Goal: Task Accomplishment & Management: Complete application form

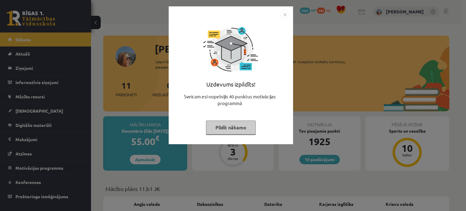
click at [227, 126] on button "Pildīt nākamo" at bounding box center [231, 127] width 50 height 14
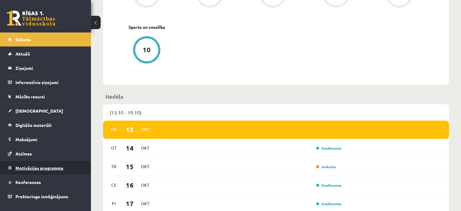
scroll to position [303, 0]
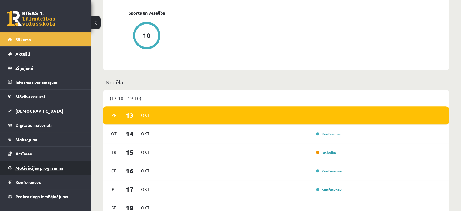
click at [27, 171] on link "Motivācijas programma" at bounding box center [45, 168] width 75 height 14
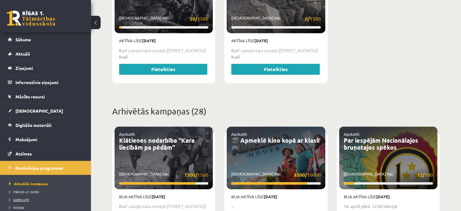
click at [23, 199] on span "Uzdevumi" at bounding box center [19, 199] width 20 height 5
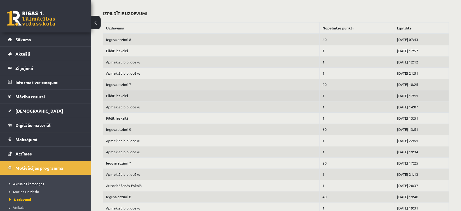
scroll to position [182, 0]
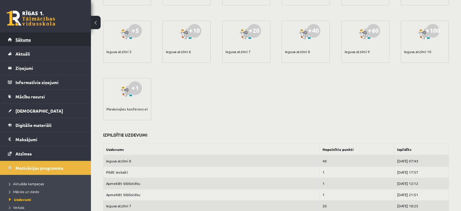
click at [39, 37] on link "Sākums" at bounding box center [45, 39] width 75 height 14
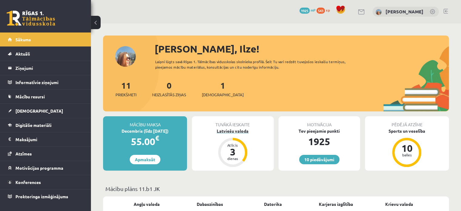
click at [221, 132] on div "Latviešu valoda" at bounding box center [233, 131] width 82 height 6
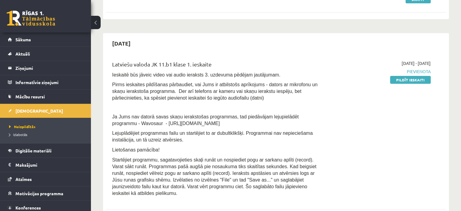
scroll to position [121, 0]
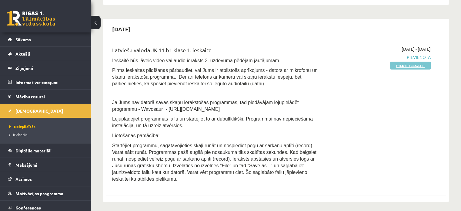
click at [398, 63] on link "Pildīt ieskaiti" at bounding box center [410, 66] width 41 height 8
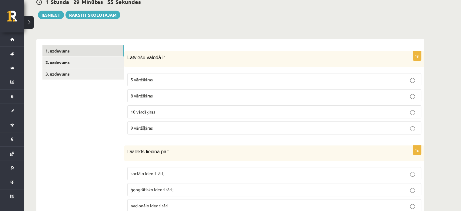
scroll to position [182, 0]
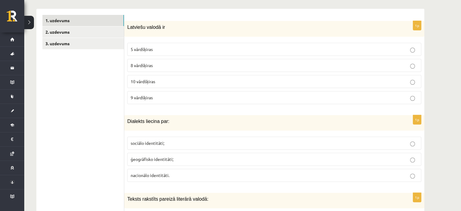
click at [211, 84] on p "10 vārdšķiras" at bounding box center [274, 81] width 287 height 6
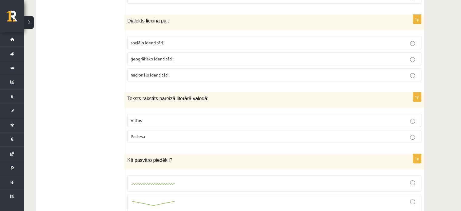
scroll to position [273, 0]
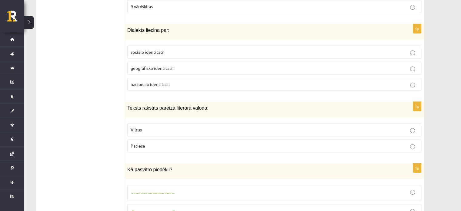
click at [169, 69] on span "ģeogrāfisko identitāti;" at bounding box center [152, 67] width 43 height 5
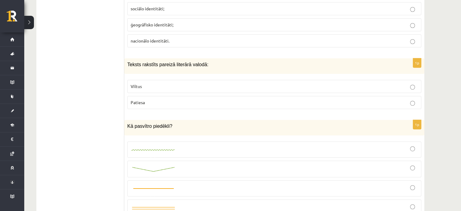
scroll to position [333, 0]
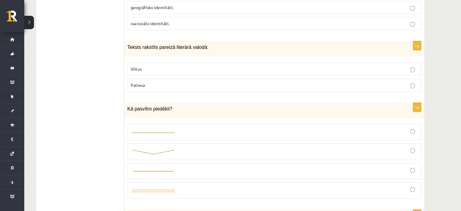
click at [158, 87] on p "Patiesa" at bounding box center [274, 85] width 287 height 6
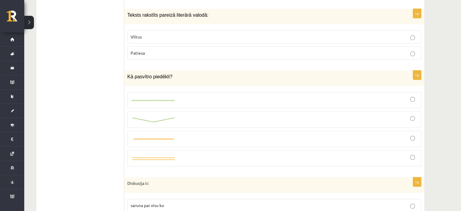
scroll to position [394, 0]
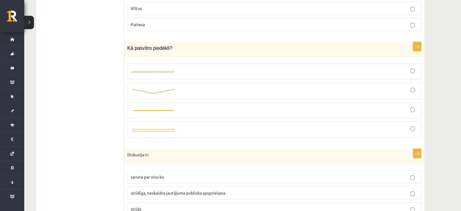
click at [196, 87] on div at bounding box center [274, 91] width 287 height 10
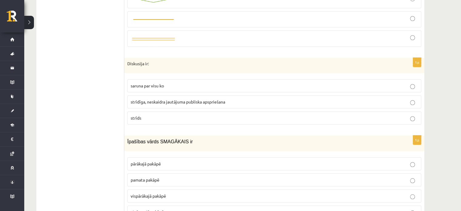
scroll to position [515, 0]
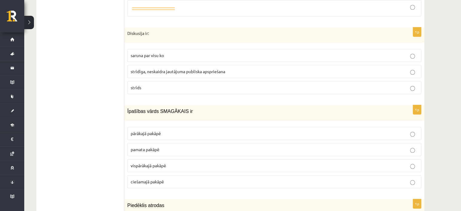
click at [152, 69] on span "strīdīga, neskaidra jautājuma publiska apspriešana" at bounding box center [178, 71] width 95 height 5
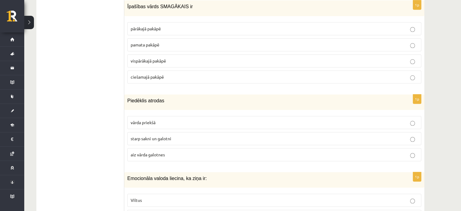
scroll to position [606, 0]
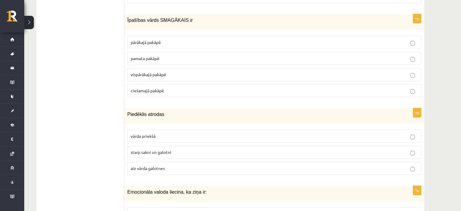
click at [155, 72] on span "vispārākajā pakāpē" at bounding box center [148, 74] width 35 height 5
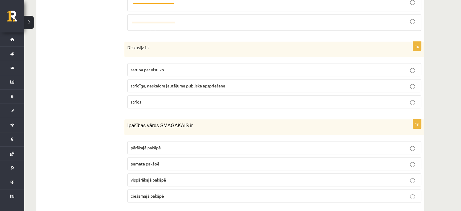
scroll to position [576, 0]
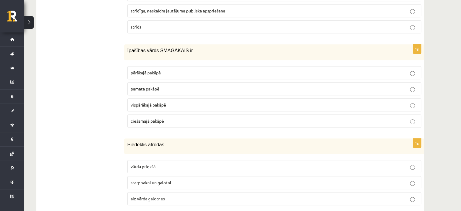
click at [156, 70] on span "pārākajā pakāpē" at bounding box center [146, 72] width 30 height 5
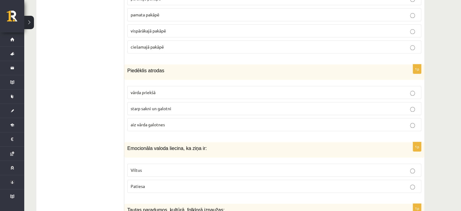
scroll to position [667, 0]
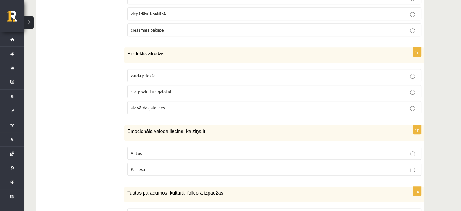
click at [179, 89] on p "starp sakni un galotni" at bounding box center [274, 91] width 287 height 6
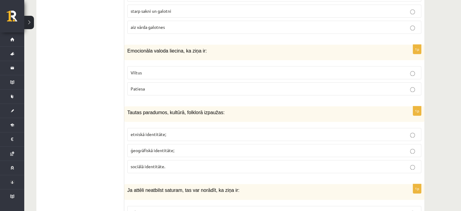
scroll to position [758, 0]
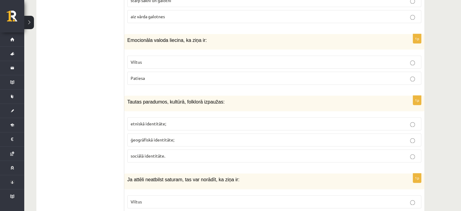
drag, startPoint x: 121, startPoint y: 35, endPoint x: 189, endPoint y: 54, distance: 69.9
drag, startPoint x: 208, startPoint y: 39, endPoint x: 128, endPoint y: 42, distance: 80.1
click at [128, 42] on div "Emocionāla valoda liecina, ka ziņa ir:" at bounding box center [274, 41] width 300 height 15
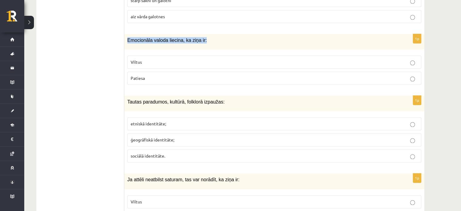
click at [213, 37] on p "Emocionāla valoda liecina, ka ziņa ir:" at bounding box center [259, 40] width 264 height 6
click at [210, 40] on div "Emocionāla valoda liecina, ka ziņa ir:" at bounding box center [274, 41] width 300 height 15
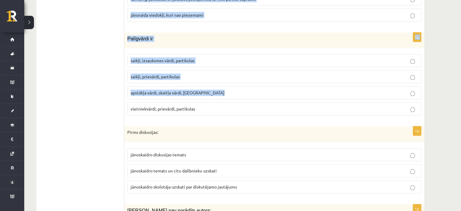
scroll to position [2915, 0]
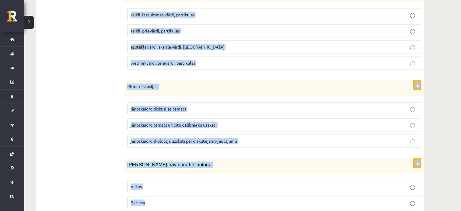
drag, startPoint x: 211, startPoint y: 36, endPoint x: 150, endPoint y: 188, distance: 162.9
copy form "Emocionāla valoda liecina, ka ziņa ir: Viltus Patiesa 1p Tautas paradumos, kult…"
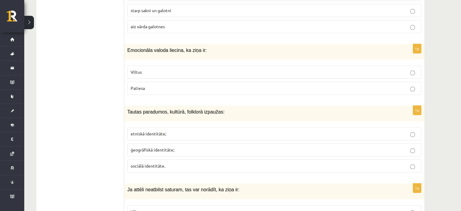
scroll to position [762, 0]
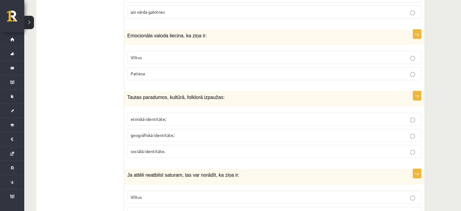
click at [154, 58] on label "Viltus" at bounding box center [274, 57] width 294 height 13
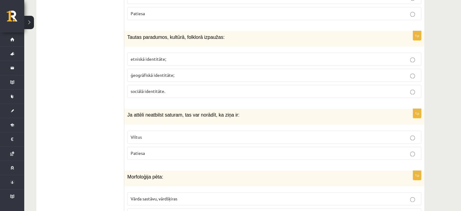
scroll to position [823, 0]
click at [151, 55] on span "etniskā identitāte;" at bounding box center [148, 57] width 35 height 5
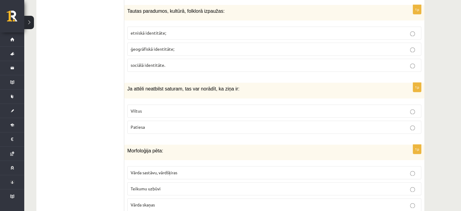
scroll to position [884, 0]
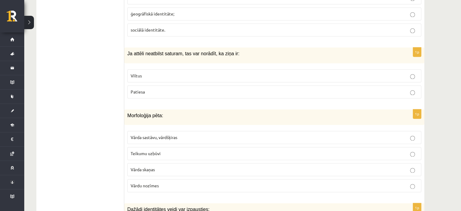
click at [147, 72] on p "Viltus" at bounding box center [274, 75] width 287 height 6
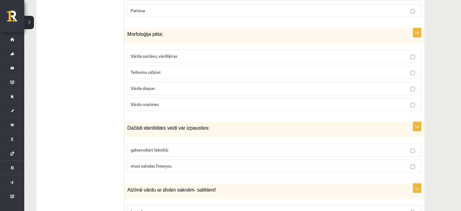
scroll to position [975, 0]
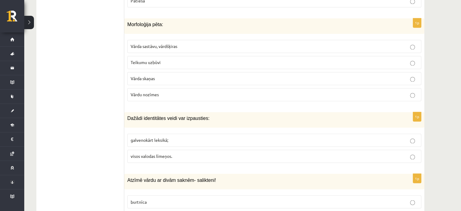
click at [162, 46] on label "Vārda sastāvu, vārdšķiras" at bounding box center [274, 46] width 294 height 13
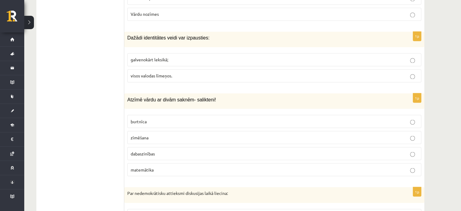
scroll to position [1066, 0]
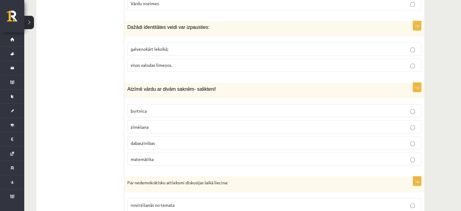
click at [142, 62] on span "visos valodas līmeņos." at bounding box center [152, 64] width 42 height 5
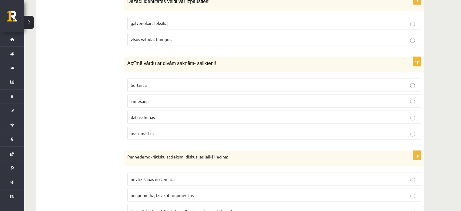
scroll to position [1126, 0]
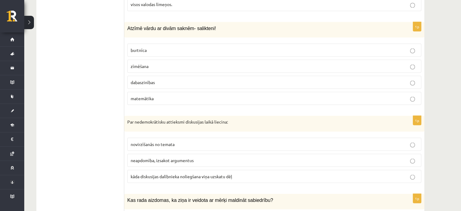
click at [139, 79] on span "dabaszinības" at bounding box center [143, 81] width 24 height 5
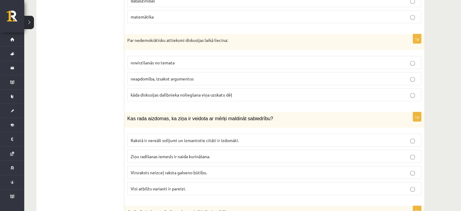
scroll to position [1217, 0]
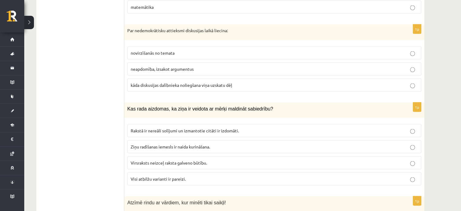
click at [158, 82] on span "kāda diskusijas dalībnieka noliegšana viņa uzskatu dēļ" at bounding box center [182, 84] width 102 height 5
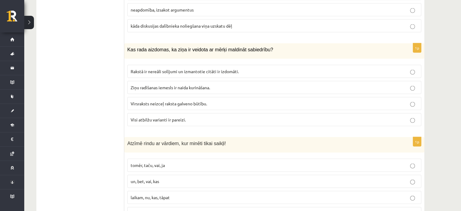
scroll to position [1278, 0]
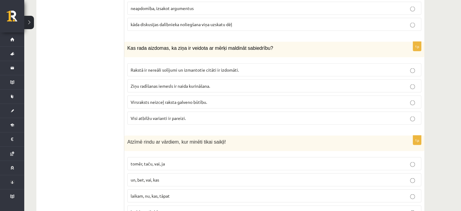
click at [164, 115] on span "Visi atbilžu varianti ir pareizi." at bounding box center [158, 117] width 55 height 5
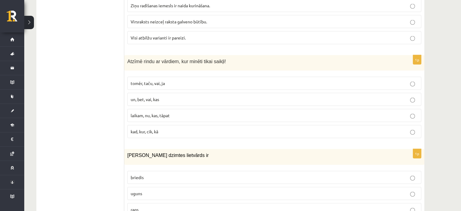
scroll to position [1369, 0]
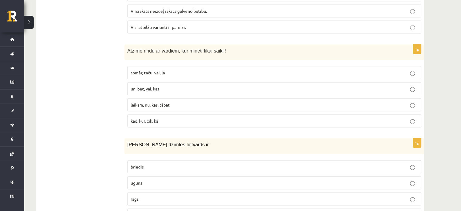
click at [138, 70] on label "tomēr, taču, vai, ja" at bounding box center [274, 72] width 294 height 13
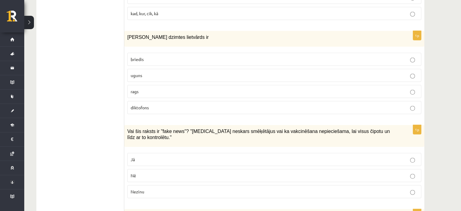
scroll to position [1490, 0]
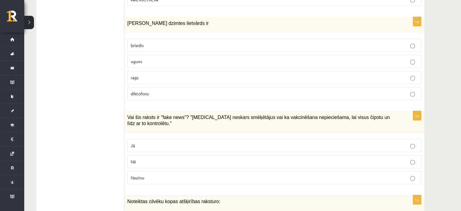
click at [155, 58] on p "uguns" at bounding box center [274, 61] width 287 height 6
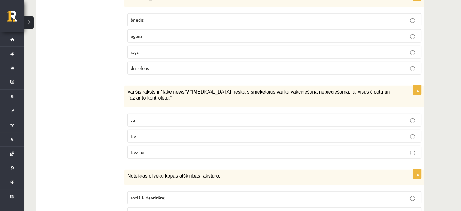
scroll to position [1551, 0]
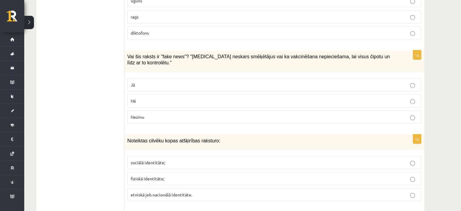
click at [148, 78] on label "Jā" at bounding box center [274, 84] width 294 height 13
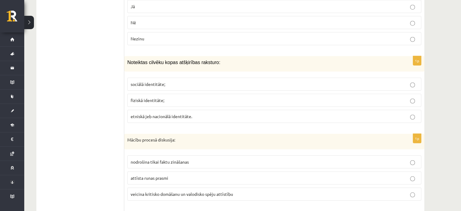
scroll to position [1642, 0]
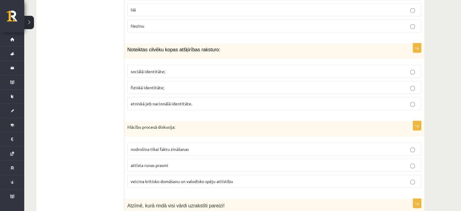
click at [165, 101] on span "etniskā jeb nacionālā identitāte." at bounding box center [162, 103] width 62 height 5
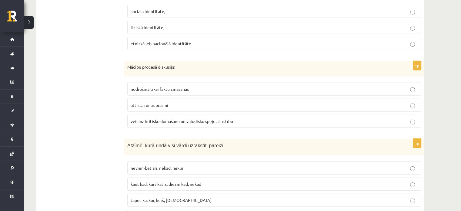
scroll to position [1732, 0]
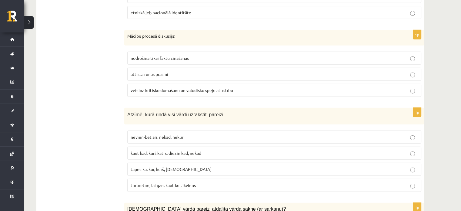
click at [139, 84] on label "veicina kritisko domāšanu un valodisko spēju attīstību" at bounding box center [274, 90] width 294 height 13
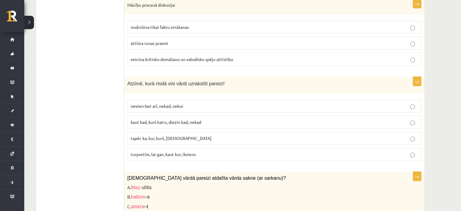
scroll to position [1793, 0]
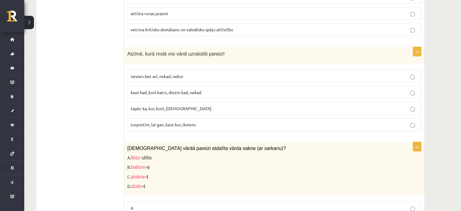
click at [151, 89] on span "kaut kad, kurš katrs, diezin kad, nekad" at bounding box center [166, 91] width 71 height 5
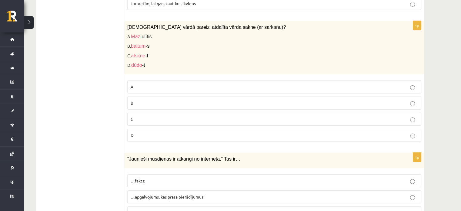
scroll to position [1914, 0]
click at [151, 115] on p "C" at bounding box center [274, 118] width 287 height 6
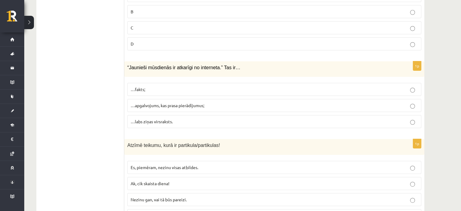
scroll to position [2036, 0]
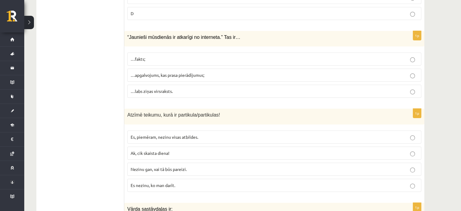
click at [154, 72] on span "…apgalvojums, kas prasa pierādījumus;" at bounding box center [168, 74] width 74 height 5
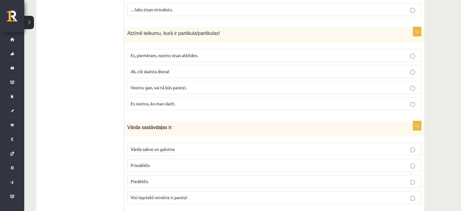
scroll to position [2127, 0]
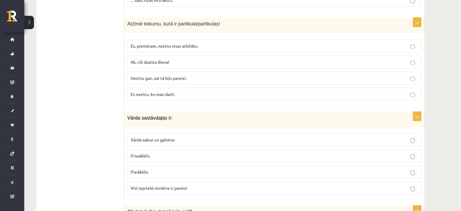
click at [142, 75] on span "Nezinu gan, vai tā būs pareizi." at bounding box center [159, 77] width 56 height 5
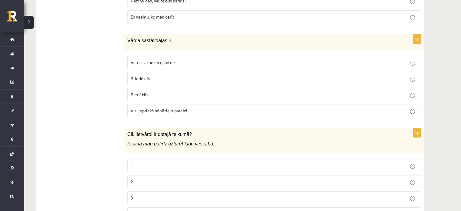
scroll to position [2218, 0]
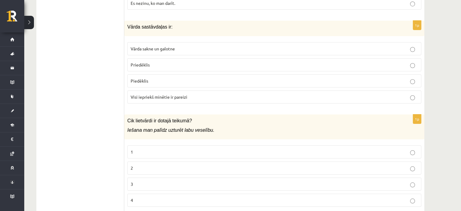
click at [162, 94] on span "Visi iepriekš minētie ir pareizi" at bounding box center [159, 96] width 57 height 5
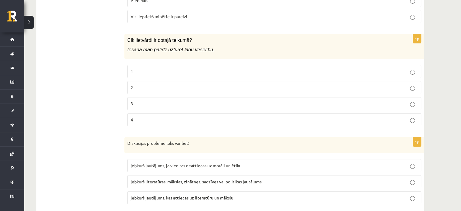
scroll to position [2308, 0]
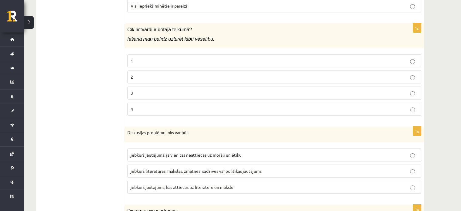
click at [144, 74] on p "2" at bounding box center [274, 77] width 287 height 6
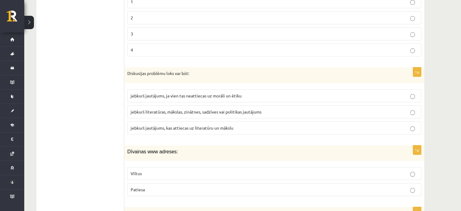
scroll to position [2399, 0]
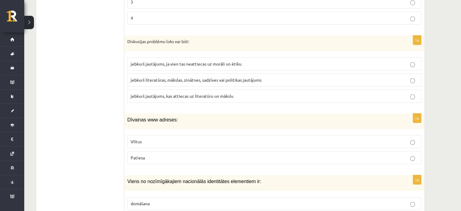
click at [152, 77] on span "jebkurš literatūras, mākslas, zinātnes, sadzīves vai politikas jautājums" at bounding box center [196, 79] width 131 height 5
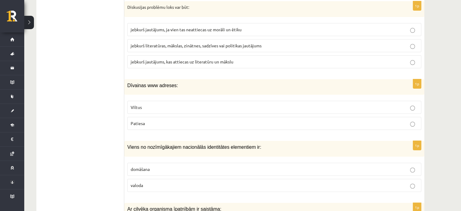
scroll to position [2460, 0]
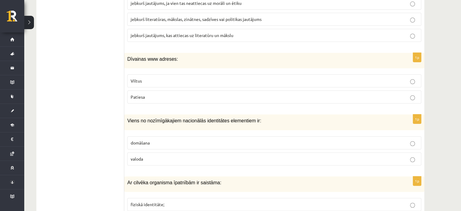
click at [142, 78] on p "Viltus" at bounding box center [274, 81] width 287 height 6
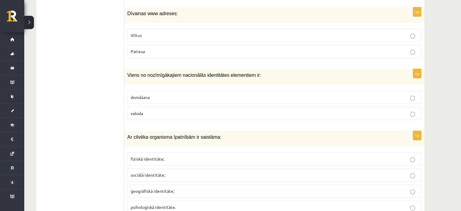
scroll to position [2521, 0]
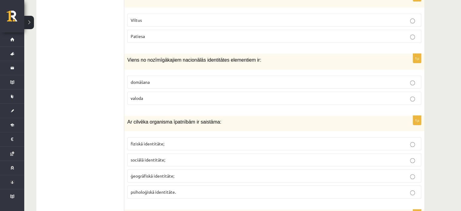
click at [145, 95] on p "valoda" at bounding box center [274, 98] width 287 height 6
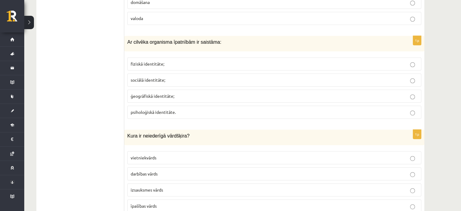
scroll to position [2612, 0]
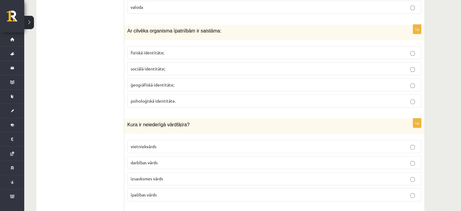
click at [139, 50] on span "fiziskā identitāte;" at bounding box center [148, 52] width 34 height 5
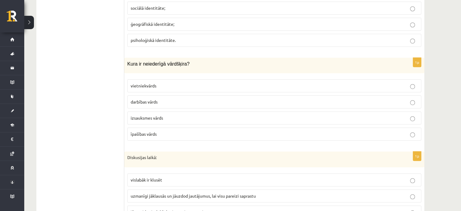
scroll to position [2703, 0]
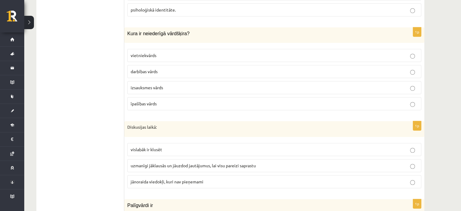
click at [138, 84] on p "izsauksmes vārds" at bounding box center [274, 87] width 287 height 6
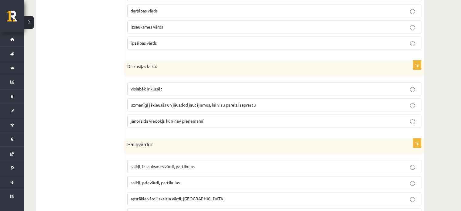
scroll to position [2794, 0]
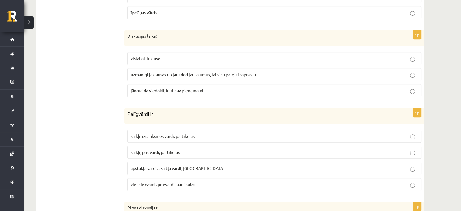
click at [160, 72] on span "uzmanīgi jāklausās un jāuzdod jautājumus, lai visu pareizi saprastu" at bounding box center [193, 74] width 125 height 5
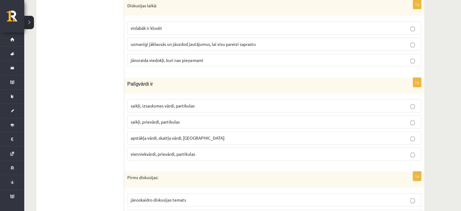
scroll to position [2854, 0]
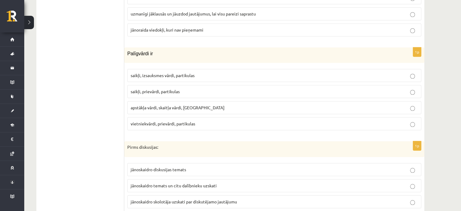
click at [146, 89] on span "saikļi, prievārdi, partikulas" at bounding box center [155, 91] width 49 height 5
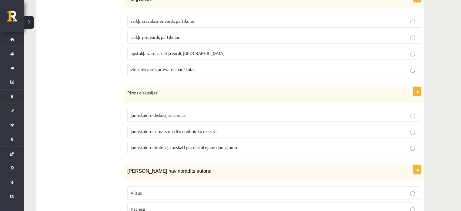
scroll to position [2915, 0]
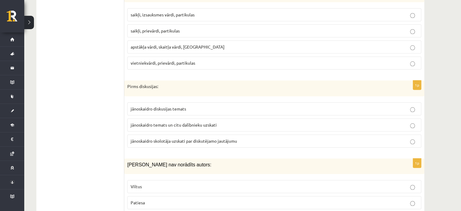
click at [142, 183] on p "Viltus" at bounding box center [274, 186] width 287 height 6
click at [136, 106] on span "jānoskaidro diskusijas temats" at bounding box center [158, 108] width 55 height 5
click at [144, 122] on span "jānoskaidro temats un citu dalībnieku uzskati" at bounding box center [174, 124] width 86 height 5
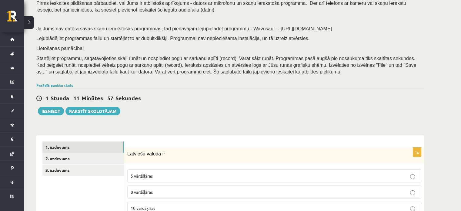
scroll to position [91, 0]
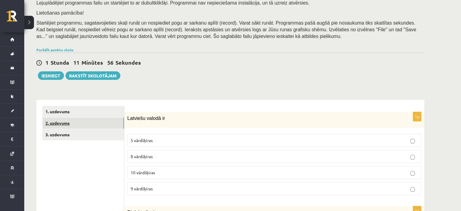
click at [62, 123] on link "2. uzdevums" at bounding box center [83, 122] width 82 height 11
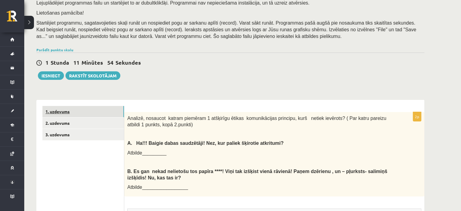
click at [62, 112] on link "1. uzdevums" at bounding box center [83, 111] width 82 height 11
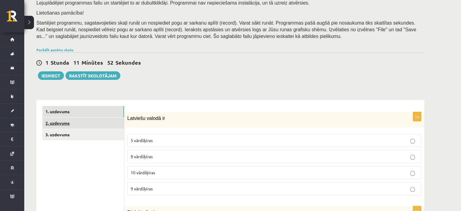
click at [62, 123] on link "2. uzdevums" at bounding box center [83, 122] width 82 height 11
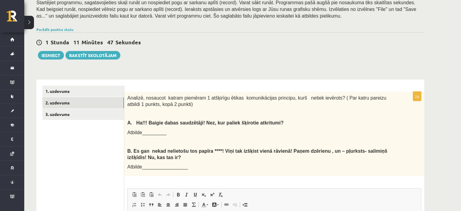
scroll to position [142, 0]
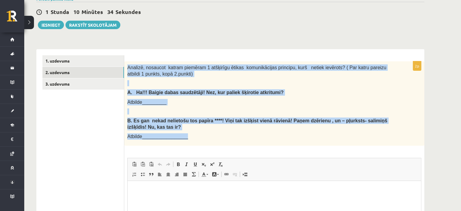
drag, startPoint x: 127, startPoint y: 67, endPoint x: 362, endPoint y: 132, distance: 243.4
click at [362, 132] on div "Analizē, nosaucot katram piemēram 1 atšķirīgu ētikas komunikācijas principu, ku…" at bounding box center [274, 103] width 300 height 84
drag, startPoint x: 332, startPoint y: 118, endPoint x: 214, endPoint y: 121, distance: 117.7
click at [214, 121] on b "Es gan nekad nelietošu tos papīra ****! Viņi tak izšķist vienā rāvienā! Paņem d…" at bounding box center [257, 124] width 260 height 12
copy div "Analizē, nosaucot katram piemēram 1 atšķirīgu ētikas komunikācijas principu, ku…"
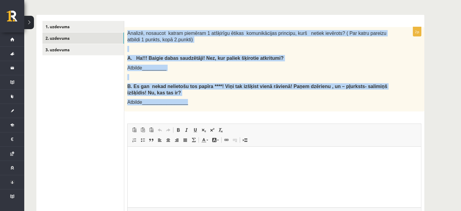
scroll to position [202, 0]
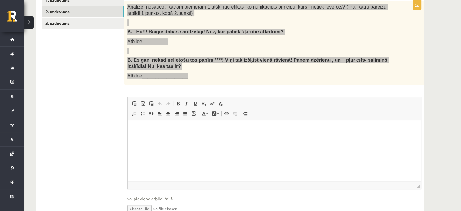
click at [166, 136] on html at bounding box center [274, 129] width 293 height 18
click at [174, 134] on html at bounding box center [274, 129] width 293 height 18
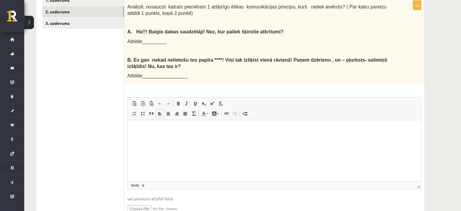
click at [106, 93] on ul "1. uzdevums 2. uzdevums 3. uzdevums" at bounding box center [83, 109] width 82 height 229
click at [141, 130] on p "Bagātinātā teksta redaktors, wiswyg-editor-user-answer-47434014745940" at bounding box center [274, 129] width 281 height 6
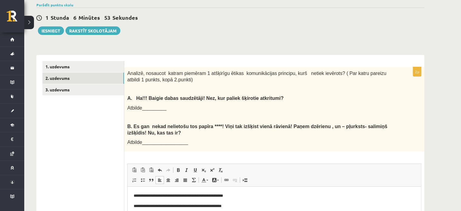
scroll to position [81, 0]
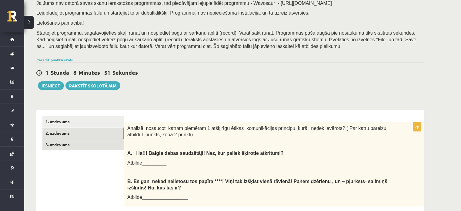
click at [69, 148] on link "3. uzdevums" at bounding box center [83, 144] width 82 height 11
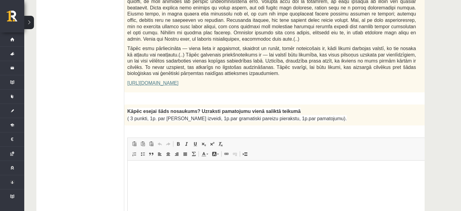
scroll to position [445, 0]
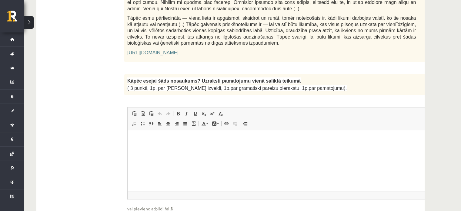
click at [174, 50] on link "https://satori.lv/article/musu-zemapzinas-pagrabi" at bounding box center [152, 52] width 51 height 5
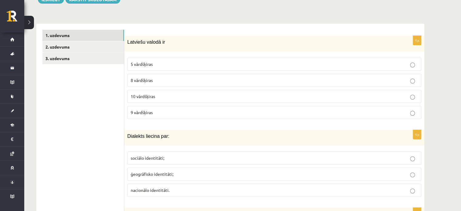
scroll to position [51, 0]
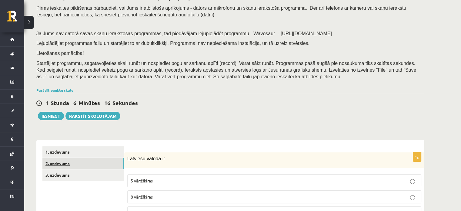
click at [69, 162] on link "2. uzdevums" at bounding box center [83, 163] width 82 height 11
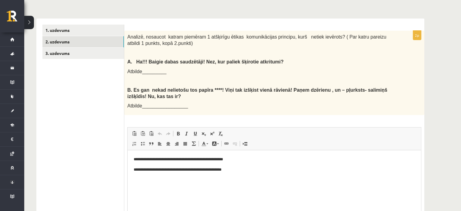
scroll to position [0, 0]
click at [67, 32] on link "1. uzdevums" at bounding box center [83, 30] width 82 height 11
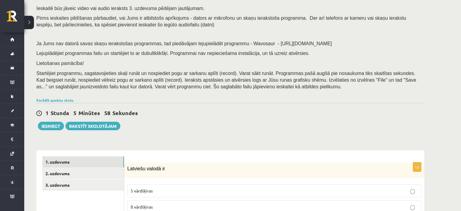
scroll to position [121, 0]
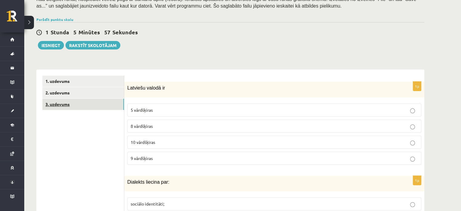
click at [81, 105] on link "3. uzdevums" at bounding box center [83, 104] width 82 height 11
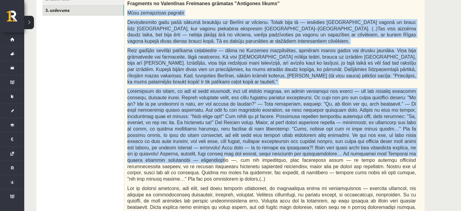
scroll to position [216, 0]
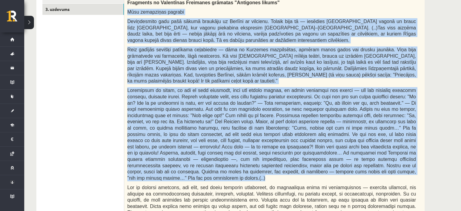
drag, startPoint x: 128, startPoint y: 71, endPoint x: 346, endPoint y: 171, distance: 240.1
click at [346, 171] on div "Fragments no Valentīnas Freimanes grāmatas "Antigones likums" Mūsu zemapziņas p…" at bounding box center [286, 143] width 325 height 294
copy div "Mūsu zemapziņas pagrabi Deviņdesmito gadu pašā sākumā braukāju uz Berlīni ar vi…"
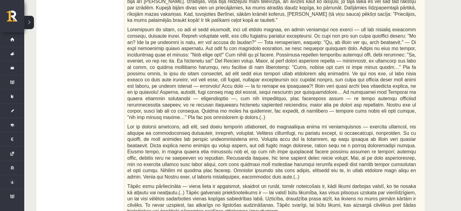
scroll to position [307, 0]
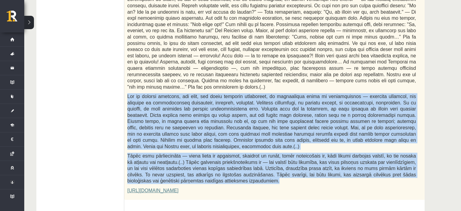
drag, startPoint x: 127, startPoint y: 91, endPoint x: 295, endPoint y: 166, distance: 183.3
click at [295, 166] on div "Fragments no Valentīnas Freimanes grāmatas "Antigones likums" Mūsu zemapziņas p…" at bounding box center [286, 52] width 325 height 294
copy div "Šis ir tipisks gadījums, kas rāda, cik dziļi sakņojas judofobija, ko nevajadzēt…"
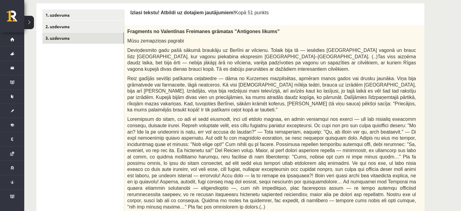
scroll to position [95, 0]
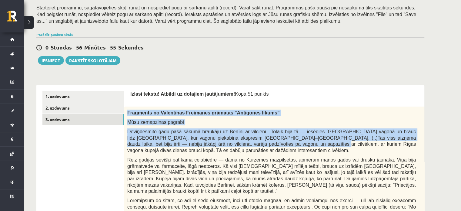
drag, startPoint x: 127, startPoint y: 122, endPoint x: 258, endPoint y: 145, distance: 133.0
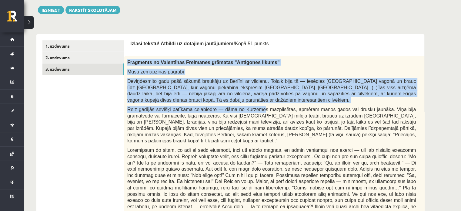
scroll to position [186, 0]
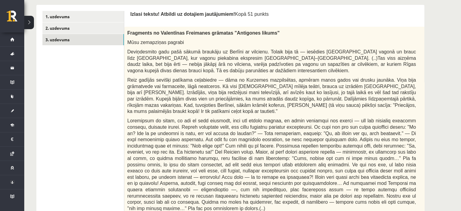
click at [259, 140] on span at bounding box center [271, 164] width 289 height 92
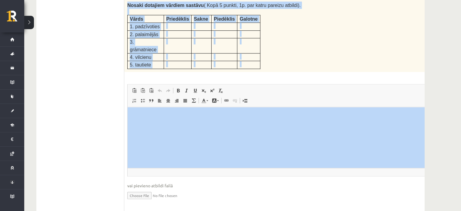
drag, startPoint x: 254, startPoint y: 140, endPoint x: 415, endPoint y: 202, distance: 172.6
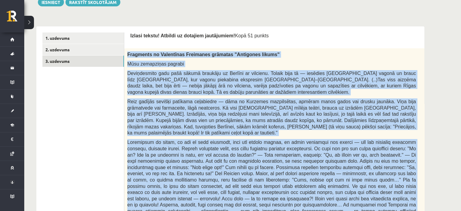
scroll to position [156, 0]
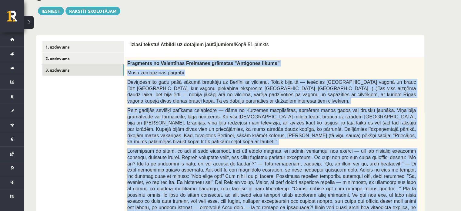
click at [126, 66] on div "Fragments no Valentīnas Freimanes grāmatas "Antigones likums" Mūsu zemapziņas p…" at bounding box center [286, 204] width 325 height 294
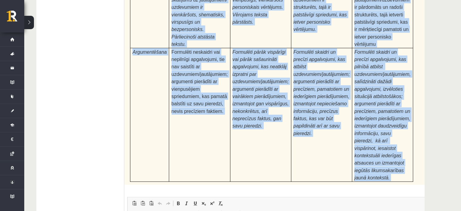
scroll to position [1914, 0]
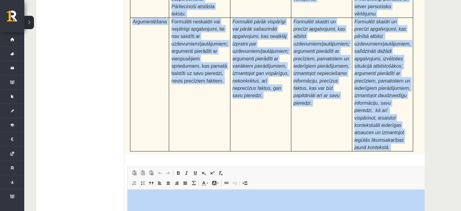
drag, startPoint x: 253, startPoint y: 251, endPoint x: 447, endPoint y: 304, distance: 200.6
copy form "Fragments no Valentīnas Freimanes grāmatas "Antigones likums" Mūsu zemapziņas p…"
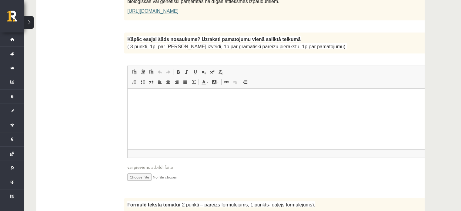
scroll to position [459, 0]
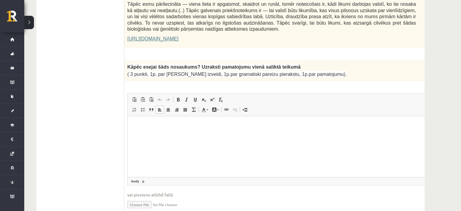
click at [165, 134] on html at bounding box center [287, 125] width 318 height 18
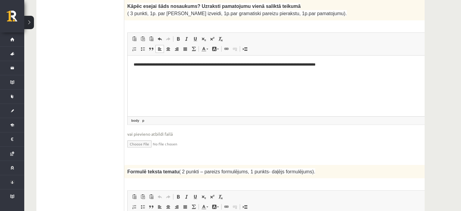
scroll to position [580, 0]
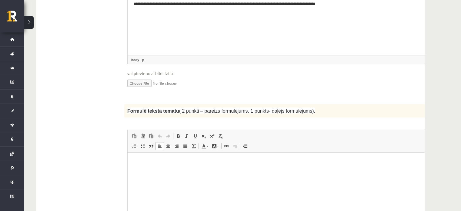
click at [246, 171] on html at bounding box center [287, 161] width 318 height 18
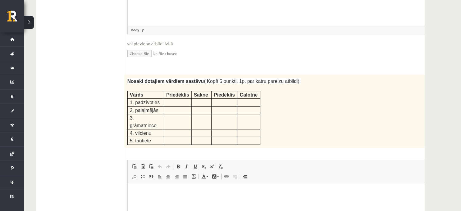
scroll to position [792, 0]
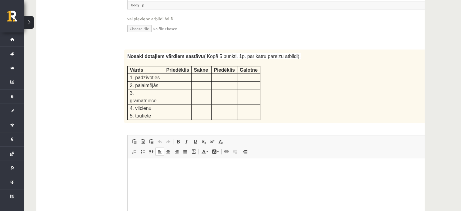
click at [143, 166] on p "Bagātinātā teksta redaktors, wiswyg-editor-user-answer-47433833240240" at bounding box center [287, 167] width 306 height 6
click at [162, 167] on p "**********" at bounding box center [279, 167] width 290 height 6
click at [176, 166] on p "**********" at bounding box center [279, 167] width 290 height 6
click at [190, 166] on p "**********" at bounding box center [279, 167] width 290 height 6
click at [195, 166] on p "**********" at bounding box center [279, 167] width 290 height 6
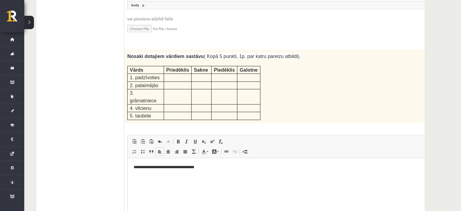
click at [203, 163] on html "**********" at bounding box center [287, 167] width 318 height 18
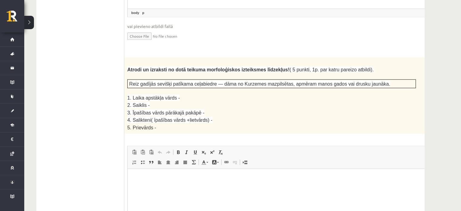
scroll to position [1004, 0]
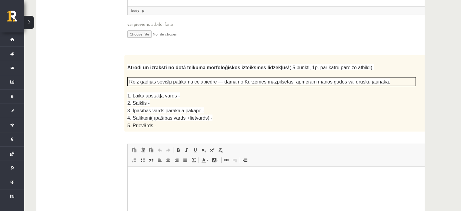
click at [87, 90] on ul "1. uzdevums 2. uzdevums 3. uzdevums" at bounding box center [83, 196] width 82 height 2009
click at [172, 174] on p "Bagātinātā teksta redaktors, wiswyg-editor-user-answer-47433929464180" at bounding box center [287, 175] width 306 height 6
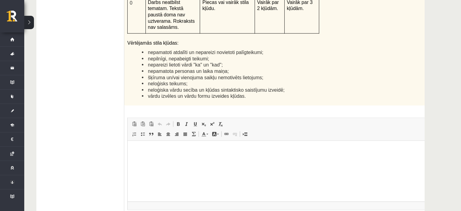
scroll to position [1459, 0]
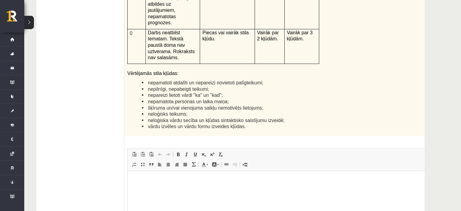
click at [172, 187] on html at bounding box center [287, 180] width 318 height 18
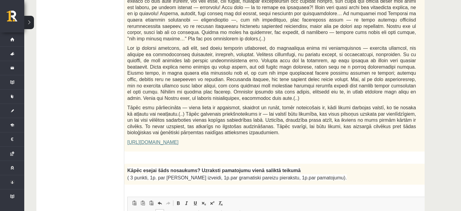
scroll to position [398, 0]
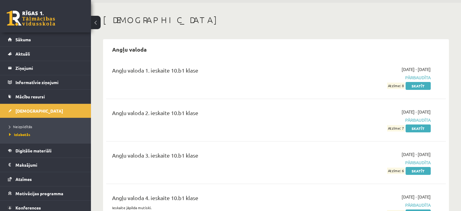
scroll to position [30, 0]
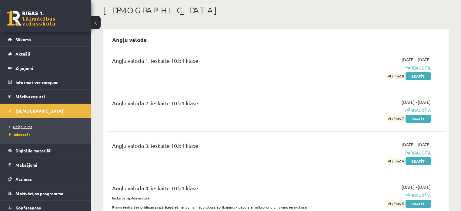
click at [20, 126] on span "Neizpildītās" at bounding box center [20, 126] width 23 height 5
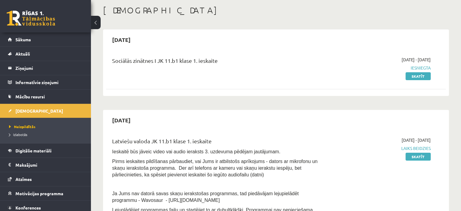
scroll to position [61, 0]
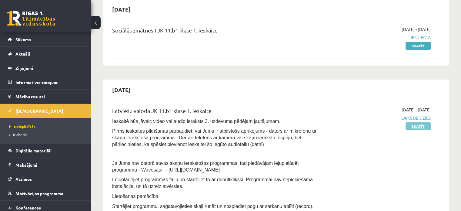
click at [413, 127] on link "Skatīt" at bounding box center [418, 126] width 25 height 8
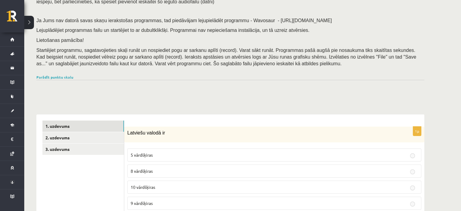
scroll to position [30, 0]
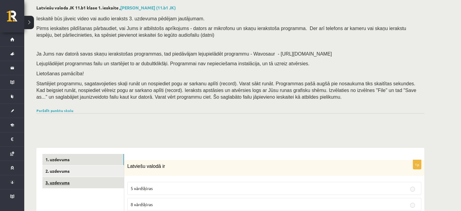
click at [56, 184] on link "3. uzdevums" at bounding box center [83, 182] width 82 height 11
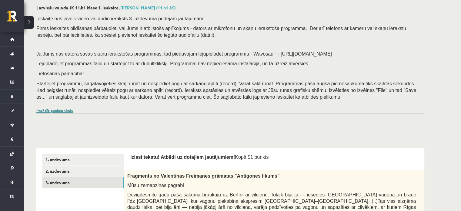
click at [62, 111] on link "Parādīt punktu skalu" at bounding box center [54, 110] width 37 height 5
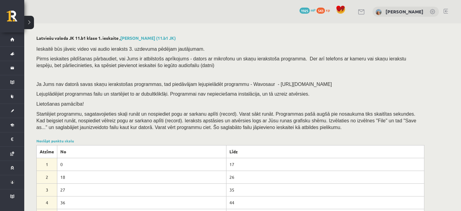
scroll to position [0, 0]
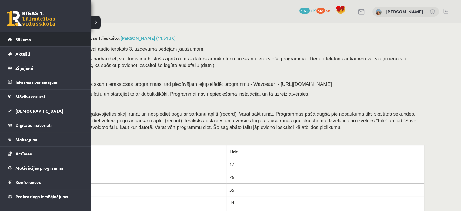
click at [13, 36] on link "Sākums" at bounding box center [45, 39] width 75 height 14
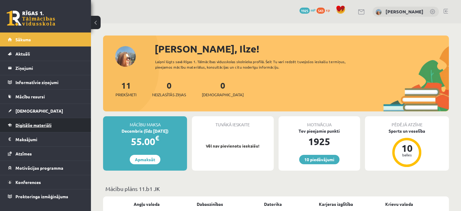
click at [37, 118] on link "Digitālie materiāli" at bounding box center [45, 125] width 75 height 14
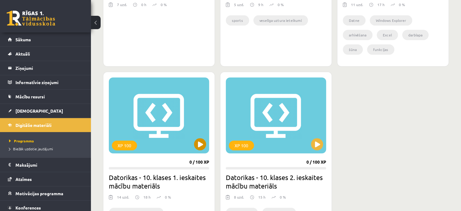
scroll to position [485, 0]
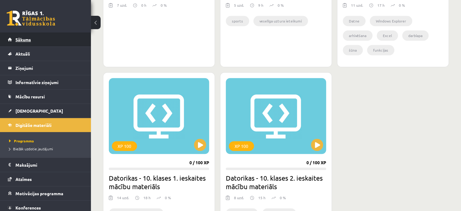
click at [64, 35] on link "Sākums" at bounding box center [45, 39] width 75 height 14
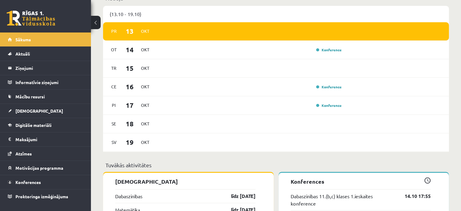
scroll to position [333, 0]
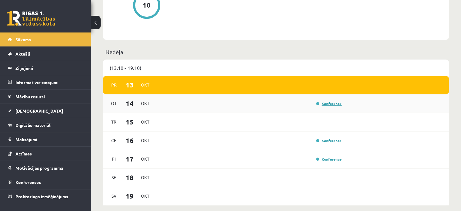
click at [324, 105] on link "Konference" at bounding box center [328, 103] width 25 height 5
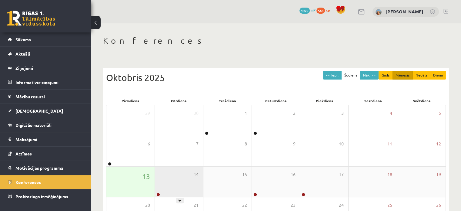
click at [176, 173] on div "14" at bounding box center [179, 181] width 48 height 30
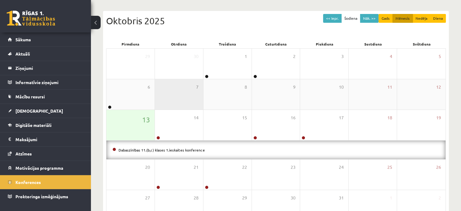
scroll to position [61, 0]
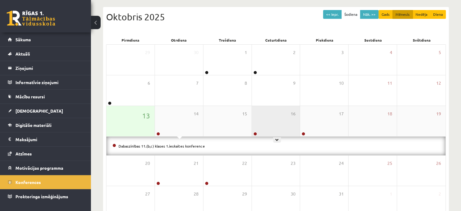
click at [279, 122] on div "16" at bounding box center [276, 121] width 48 height 30
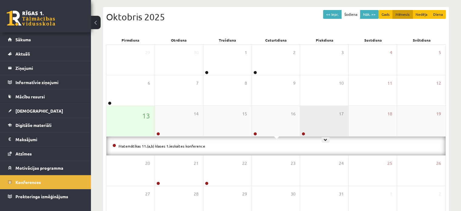
click at [316, 117] on div "17" at bounding box center [324, 121] width 48 height 30
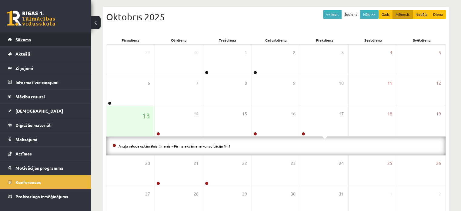
click at [75, 42] on link "Sākums" at bounding box center [45, 39] width 75 height 14
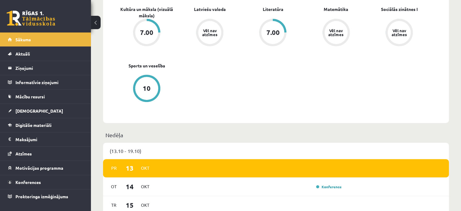
scroll to position [333, 0]
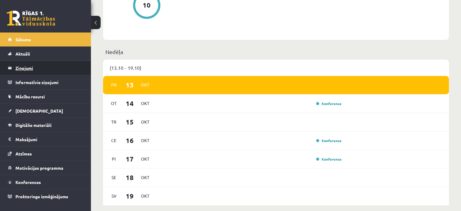
click at [17, 67] on legend "Ziņojumi 0" at bounding box center [49, 68] width 68 height 14
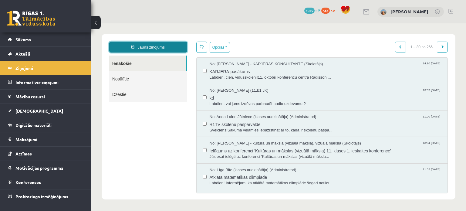
click at [156, 44] on link "Jauns ziņojums" at bounding box center [148, 47] width 78 height 11
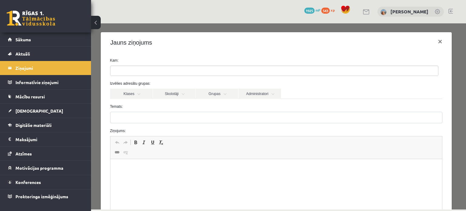
click at [180, 74] on ul at bounding box center [273, 71] width 327 height 10
click at [253, 96] on link "Administratori" at bounding box center [259, 94] width 42 height 10
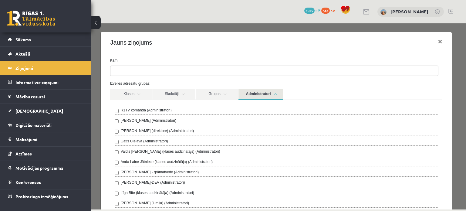
click at [168, 111] on label "R1TV komanda (Administratori)" at bounding box center [146, 109] width 51 height 5
click at [271, 95] on link "Administratori" at bounding box center [260, 94] width 45 height 11
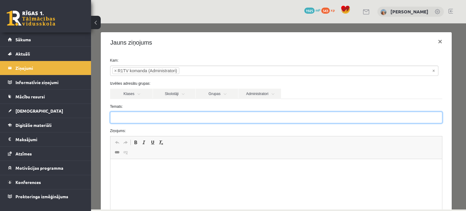
click at [171, 117] on input "Temats:" at bounding box center [276, 118] width 332 height 12
type input "********"
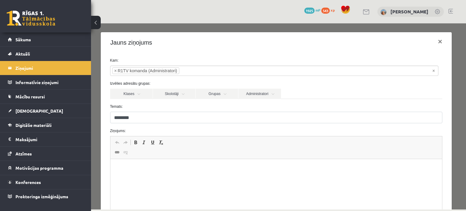
click at [157, 171] on p "Bagātinātā teksta redaktors, wiswyg-editor-47433847744980-1760348300-635" at bounding box center [276, 168] width 320 height 6
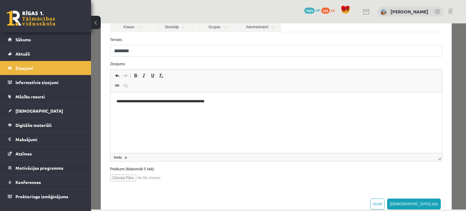
scroll to position [81, 0]
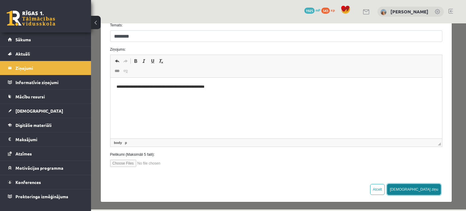
click at [428, 189] on button "[DEMOGRAPHIC_DATA] ziņu" at bounding box center [414, 189] width 54 height 11
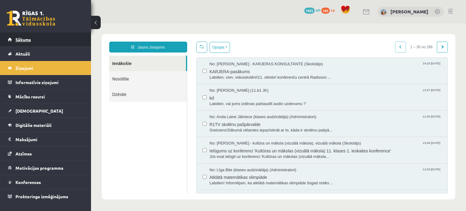
scroll to position [0, 0]
click at [62, 43] on link "Sākums" at bounding box center [45, 39] width 75 height 14
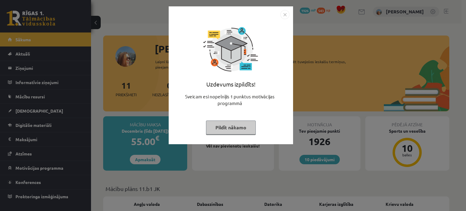
click at [223, 129] on button "Pildīt nākamo" at bounding box center [231, 127] width 50 height 14
